Goal: Information Seeking & Learning: Learn about a topic

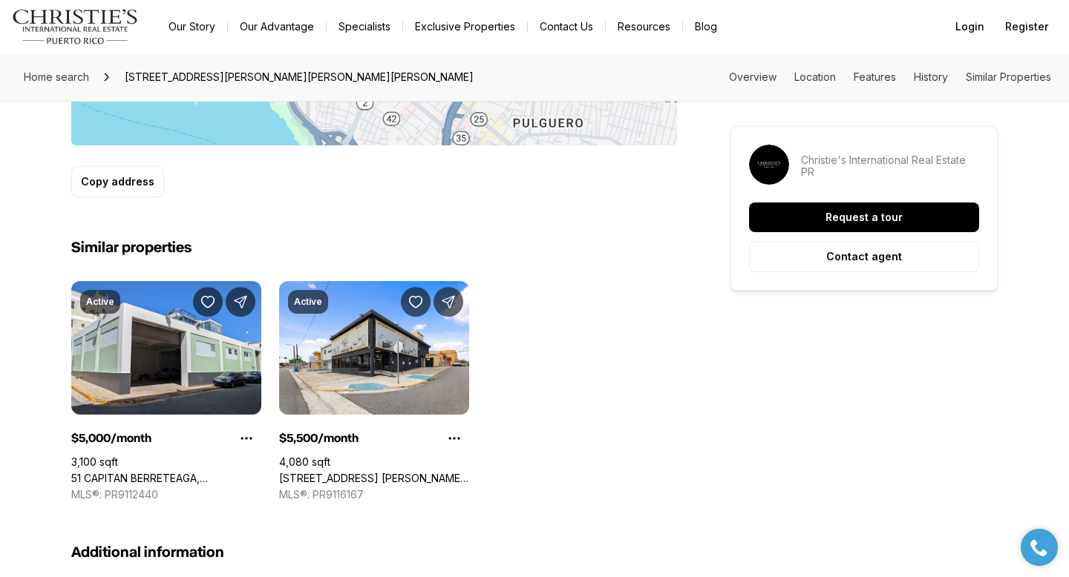
scroll to position [1004, 0]
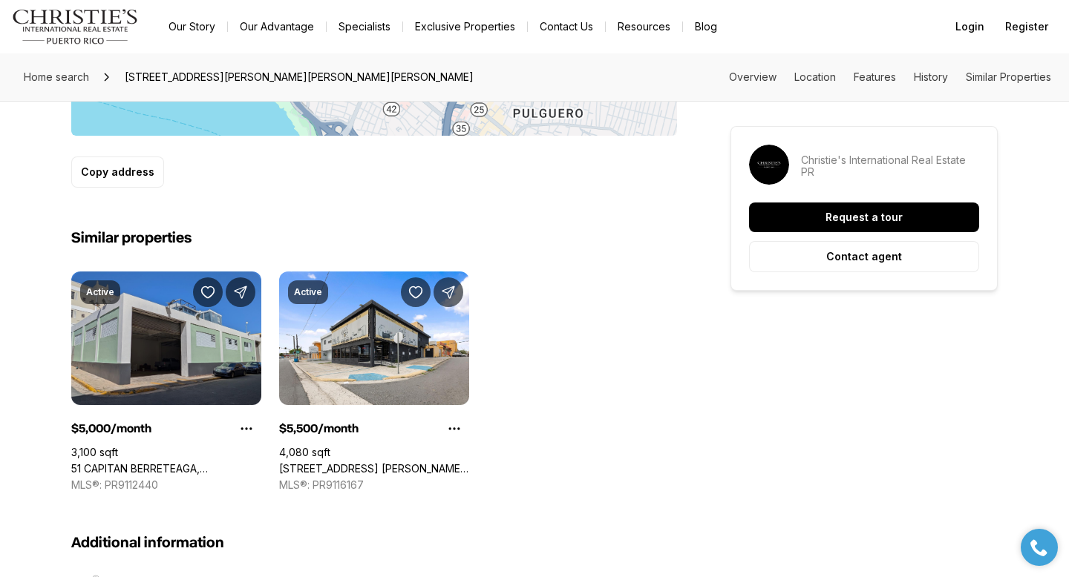
click at [157, 462] on link "51 CAPITAN BERRETEAGA, [GEOGRAPHIC_DATA][PERSON_NAME], 00901" at bounding box center [166, 468] width 190 height 13
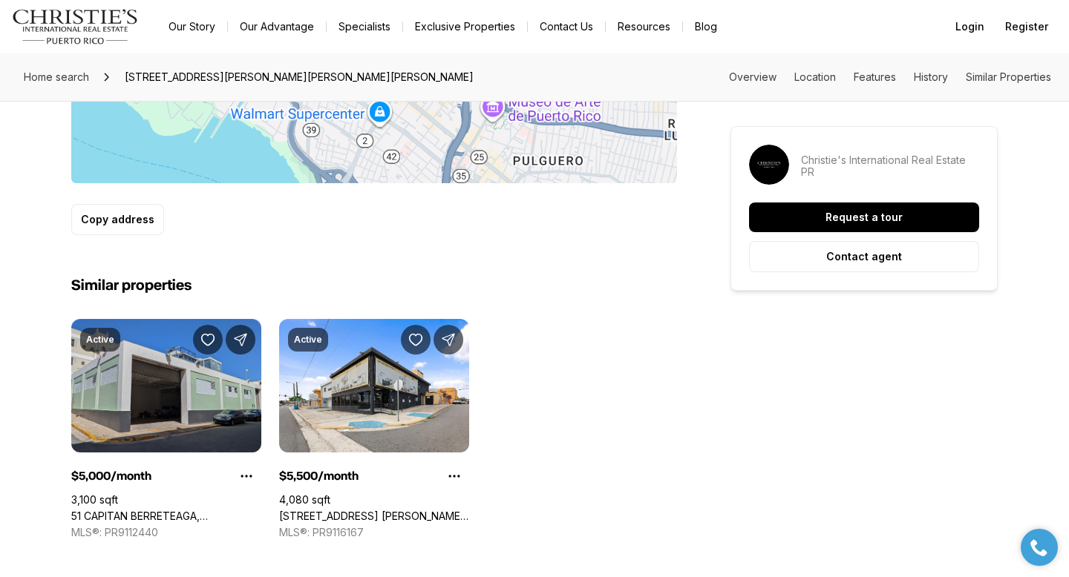
scroll to position [853, 0]
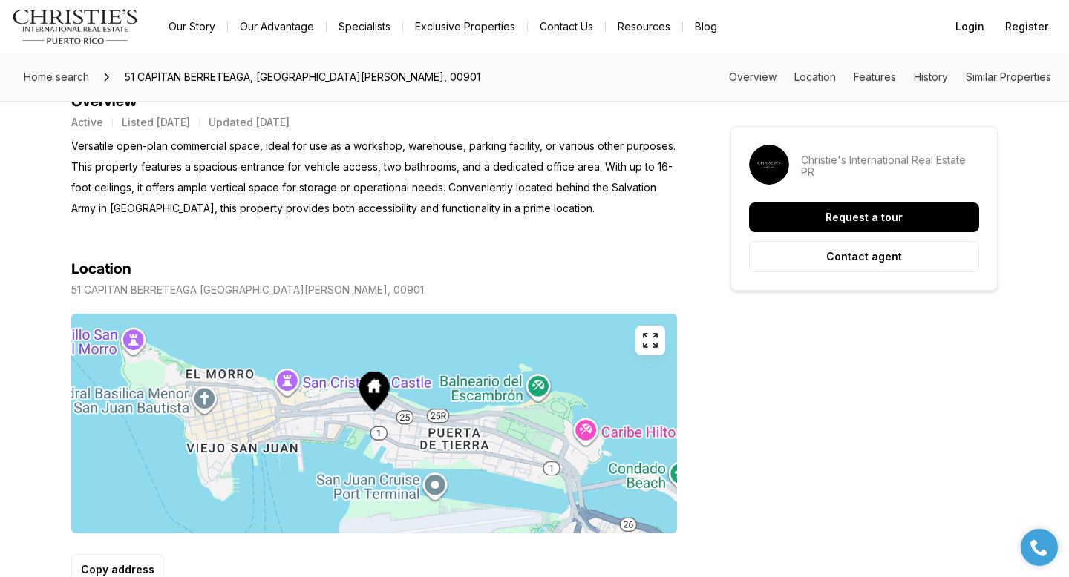
scroll to position [630, 0]
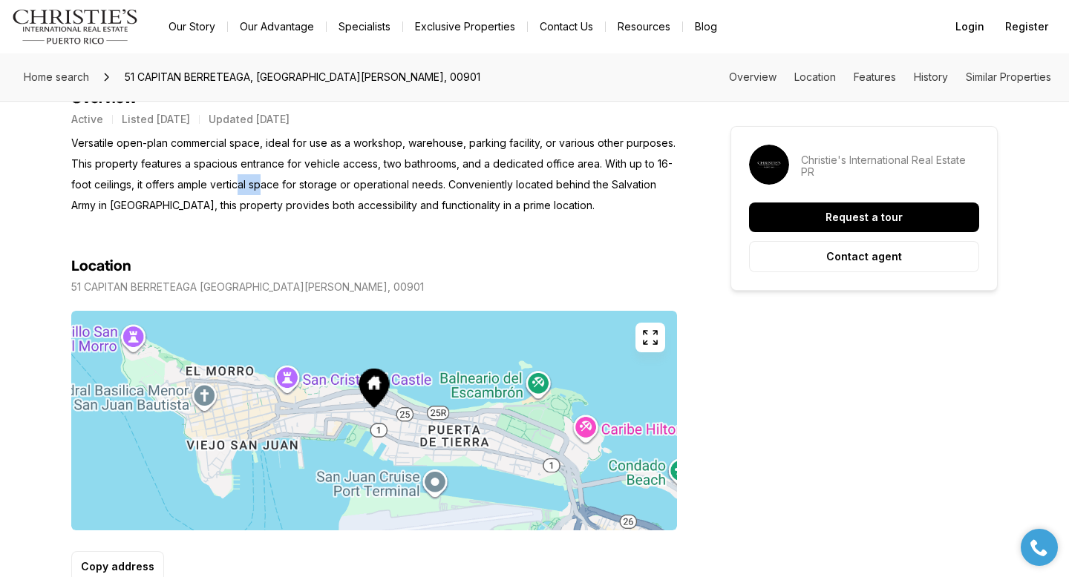
drag, startPoint x: 237, startPoint y: 189, endPoint x: 277, endPoint y: 186, distance: 39.5
click at [277, 186] on p "Versatile open-plan commercial space, ideal for use as a workshop, warehouse, p…" at bounding box center [373, 174] width 605 height 83
drag, startPoint x: 89, startPoint y: 203, endPoint x: 289, endPoint y: 213, distance: 199.8
click at [289, 213] on p "Versatile open-plan commercial space, ideal for use as a workshop, warehouse, p…" at bounding box center [373, 174] width 605 height 83
click at [372, 226] on section "Location [STREET_ADDRESS][PERSON_NAME] Copy address" at bounding box center [373, 399] width 605 height 367
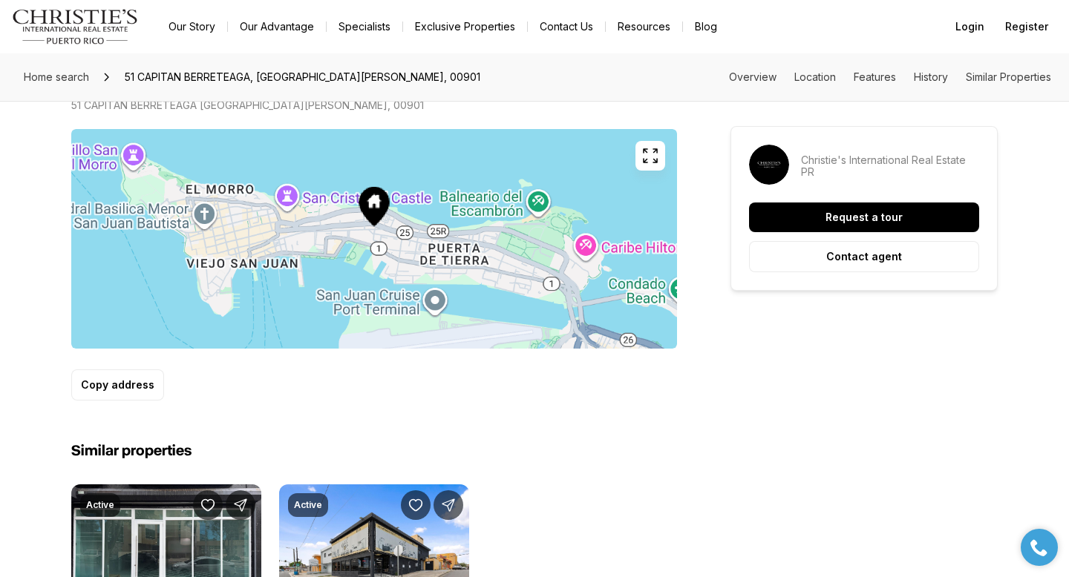
scroll to position [795, 0]
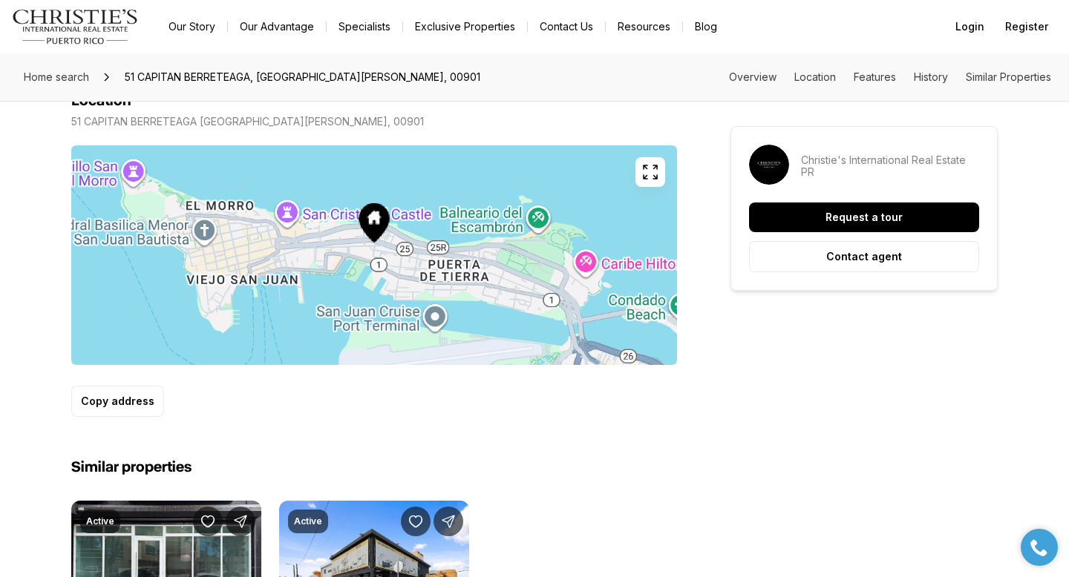
click at [651, 173] on icon "button" at bounding box center [650, 172] width 18 height 18
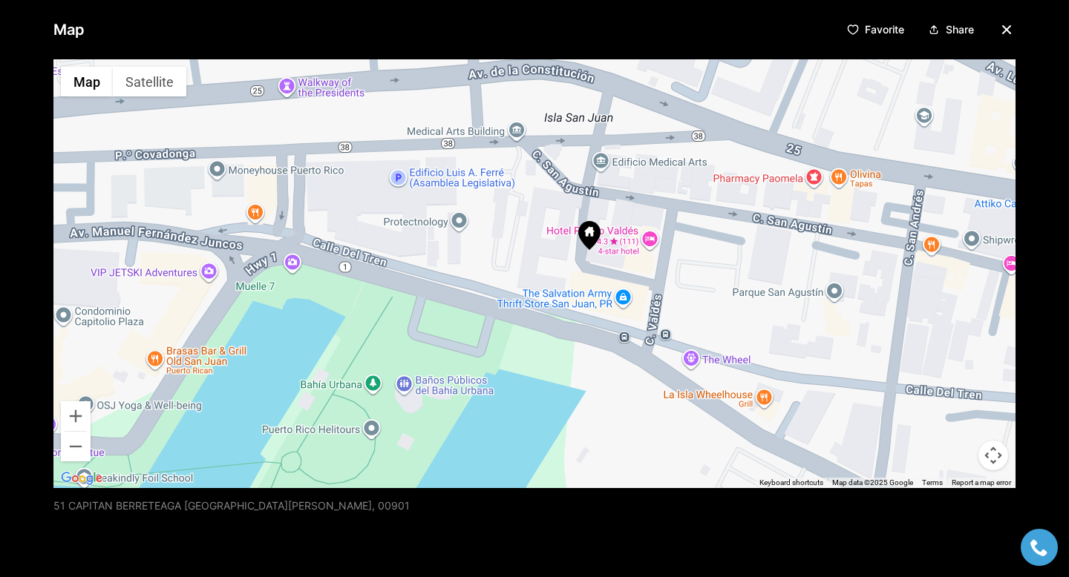
drag, startPoint x: 701, startPoint y: 384, endPoint x: 687, endPoint y: 257, distance: 127.7
click at [687, 257] on div at bounding box center [534, 273] width 962 height 429
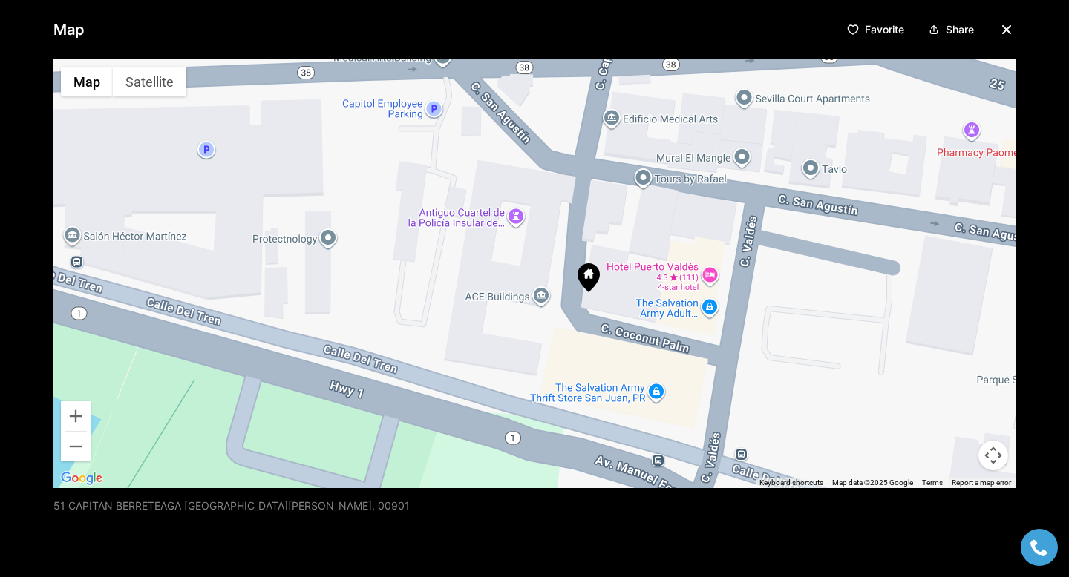
click at [208, 153] on div at bounding box center [534, 273] width 962 height 429
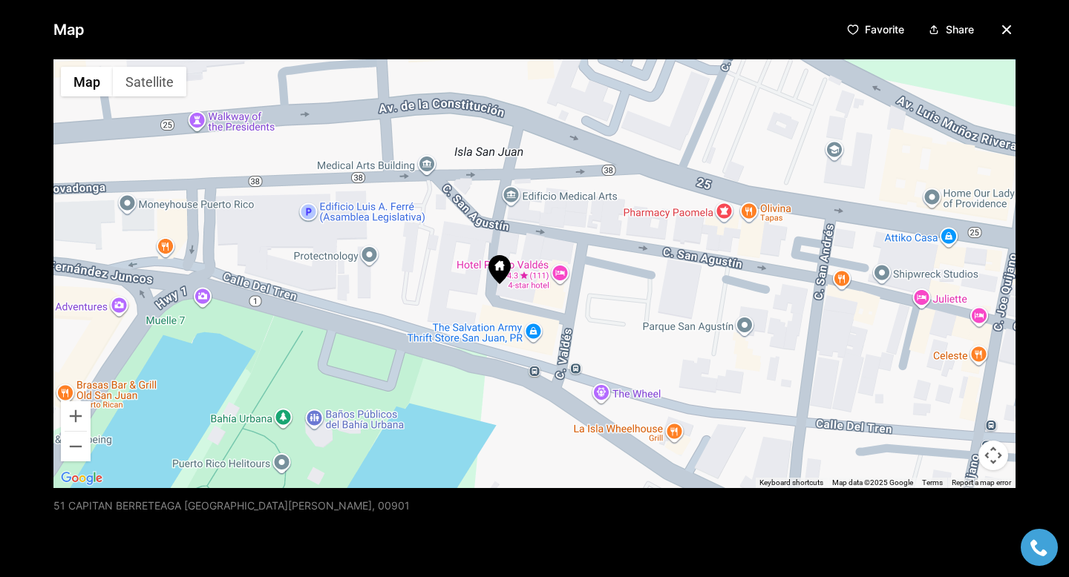
click at [1007, 34] on icon "button" at bounding box center [1006, 30] width 18 height 18
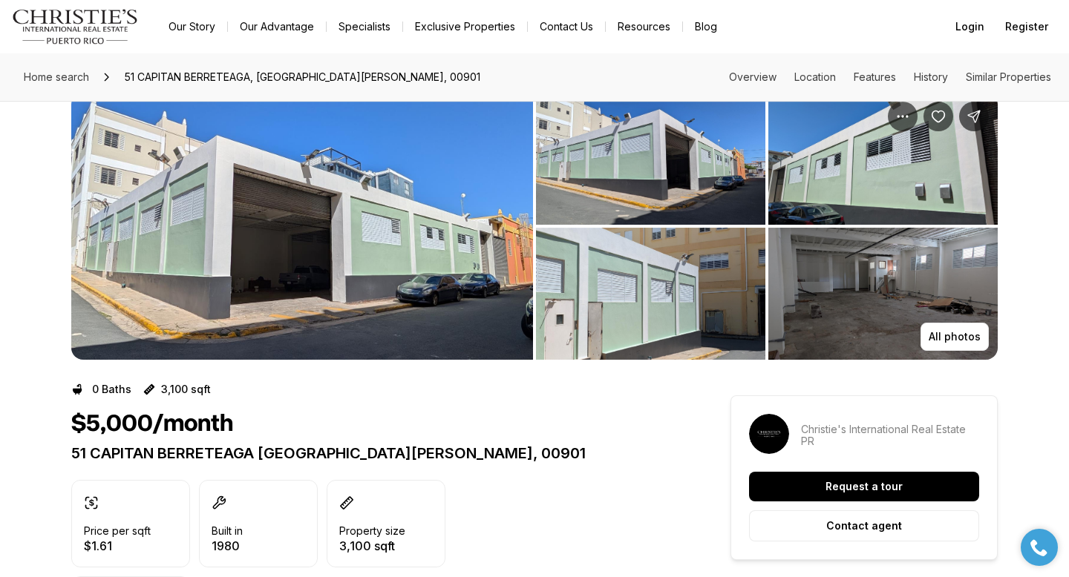
scroll to position [0, 0]
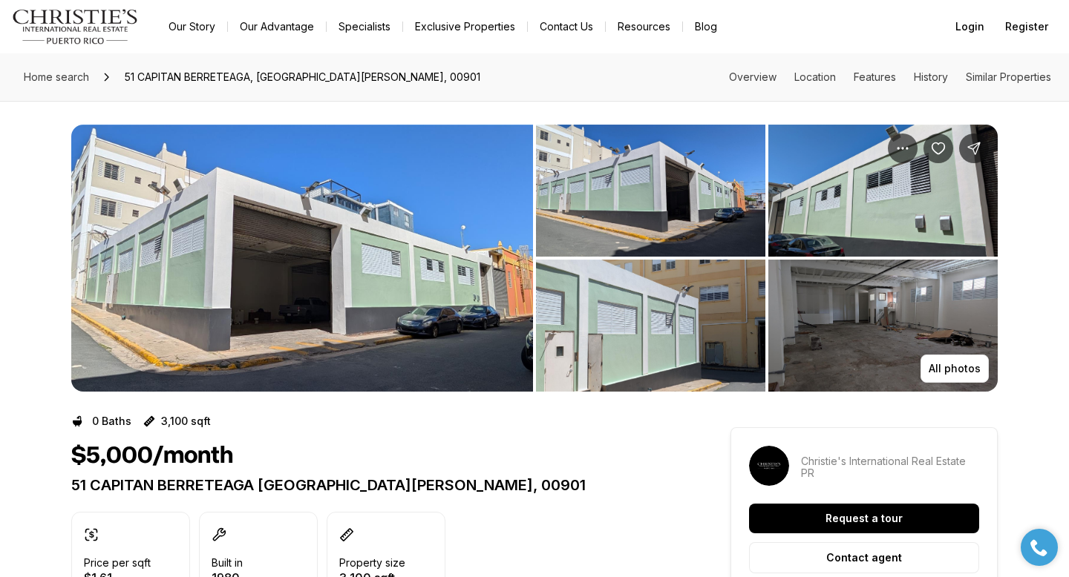
click at [850, 309] on img "View image gallery" at bounding box center [882, 326] width 229 height 132
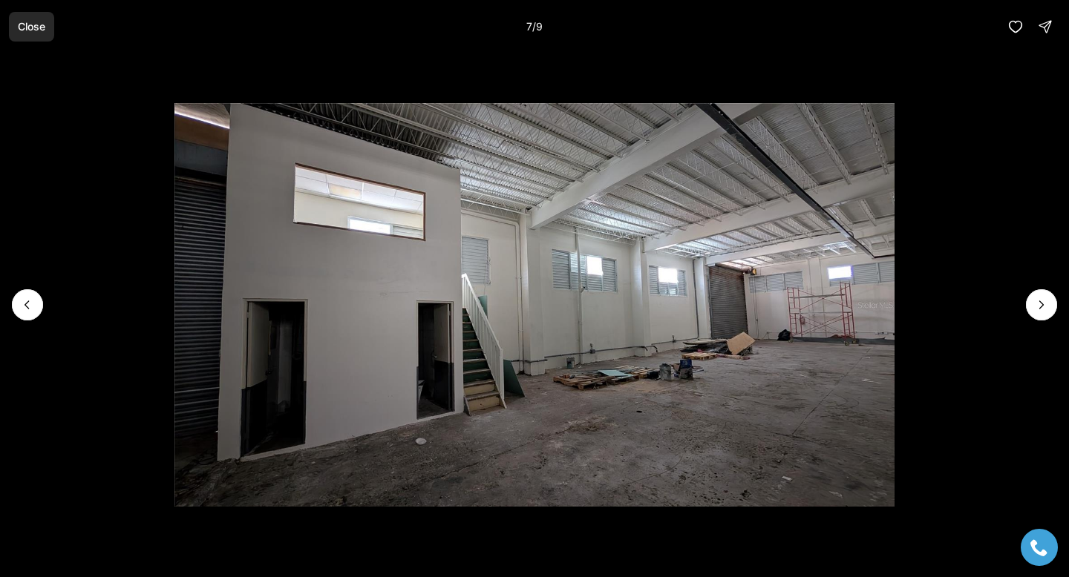
click at [37, 27] on p "Close" at bounding box center [31, 27] width 27 height 12
